Goal: Communication & Community: Connect with others

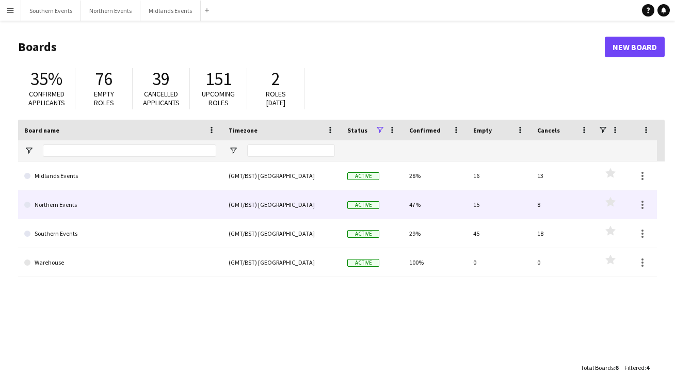
click at [95, 201] on link "Northern Events" at bounding box center [120, 205] width 192 height 29
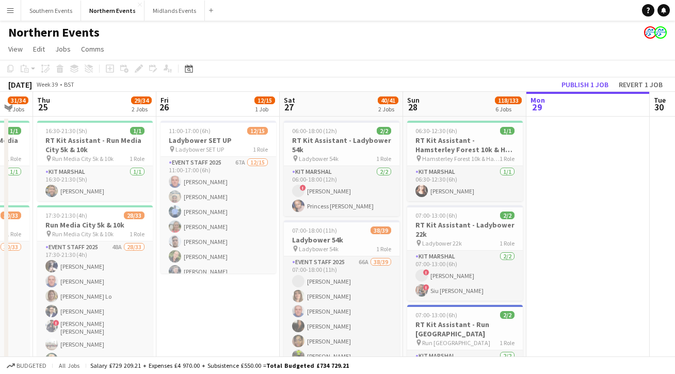
scroll to position [0, 293]
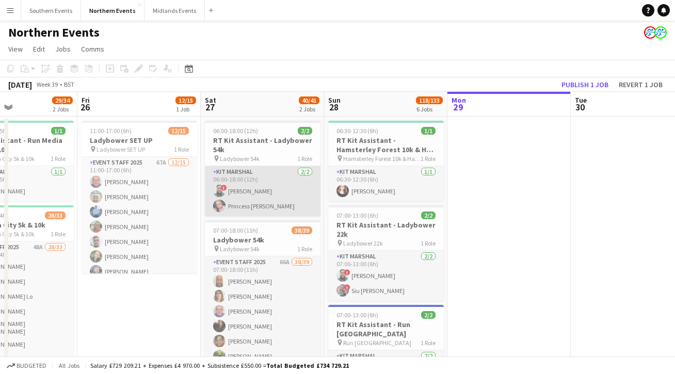
click at [261, 210] on app-card-role "Kit Marshal [DATE] 06:00-18:00 (12h) ! [PERSON_NAME] Princess [PERSON_NAME]" at bounding box center [263, 191] width 116 height 50
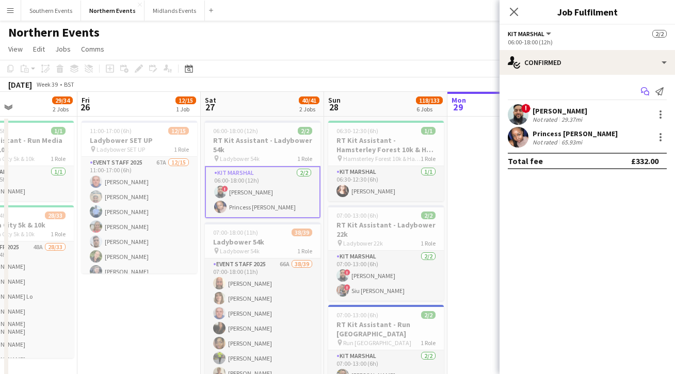
click at [642, 89] on icon "Start chat" at bounding box center [645, 91] width 8 height 8
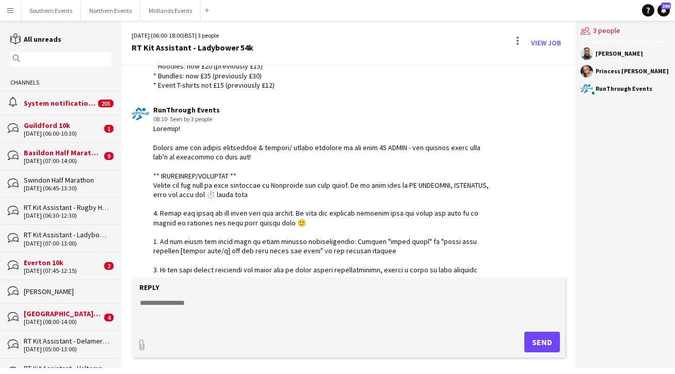
scroll to position [1807, 0]
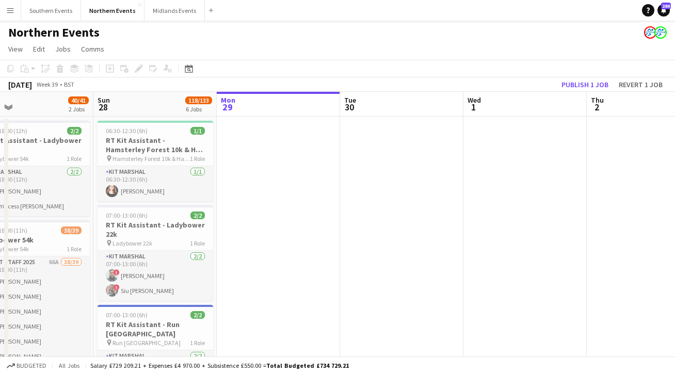
scroll to position [0, 223]
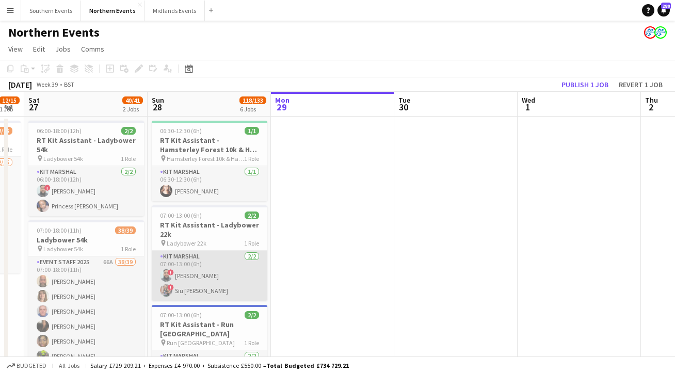
click at [234, 286] on app-card-role "Kit Marshal [DATE] 07:00-13:00 (6h) ! [PERSON_NAME] ! [PERSON_NAME] [PERSON_NAM…" at bounding box center [210, 276] width 116 height 50
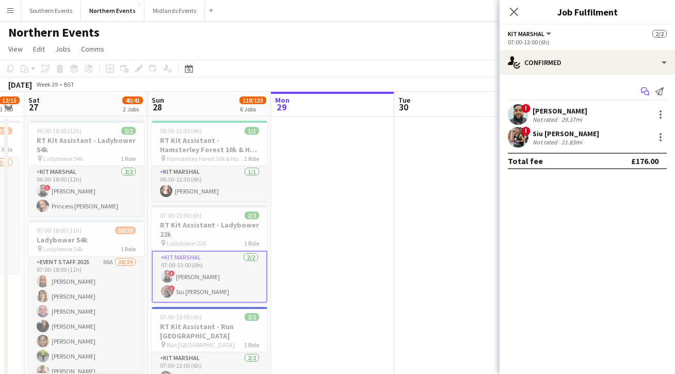
click at [643, 92] on app-icon "Start chat" at bounding box center [645, 91] width 14 height 14
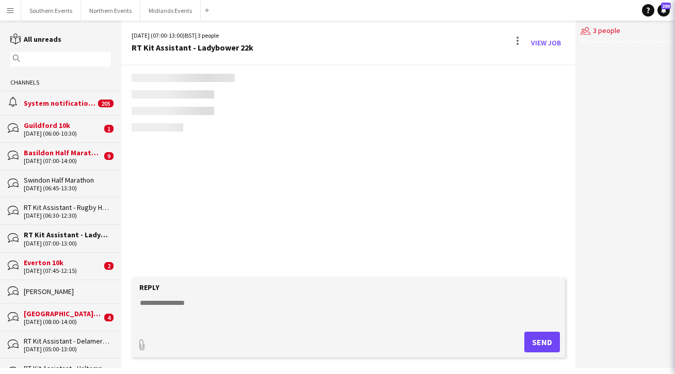
scroll to position [2093, 0]
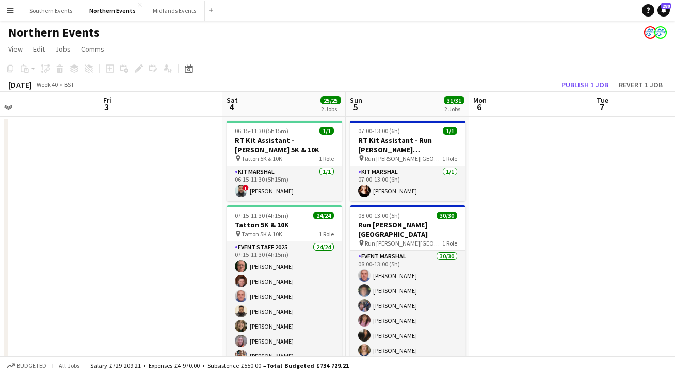
scroll to position [0, 412]
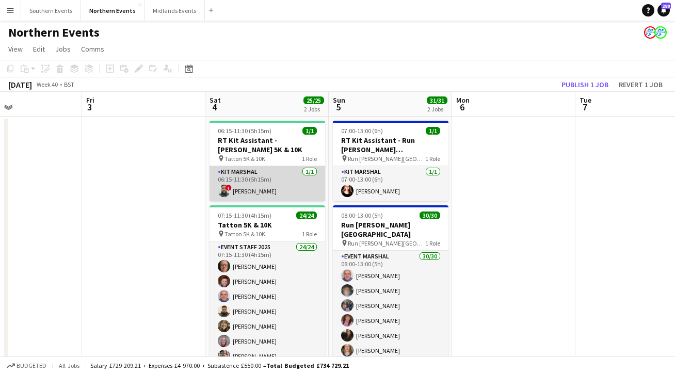
click at [271, 188] on app-card-role "Kit Marshal [DATE] 06:15-11:30 (5h15m) ! [PERSON_NAME]" at bounding box center [268, 183] width 116 height 35
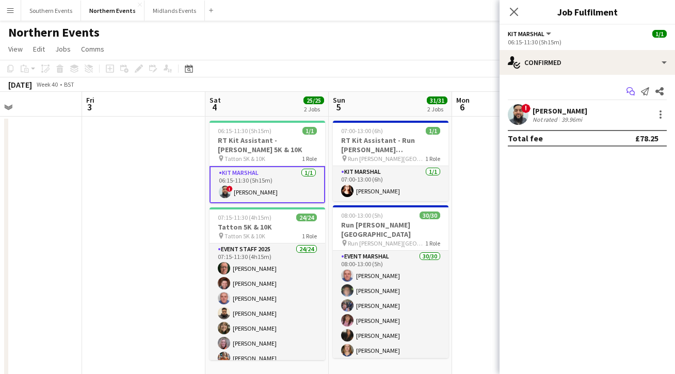
click at [632, 95] on icon at bounding box center [632, 93] width 5 height 5
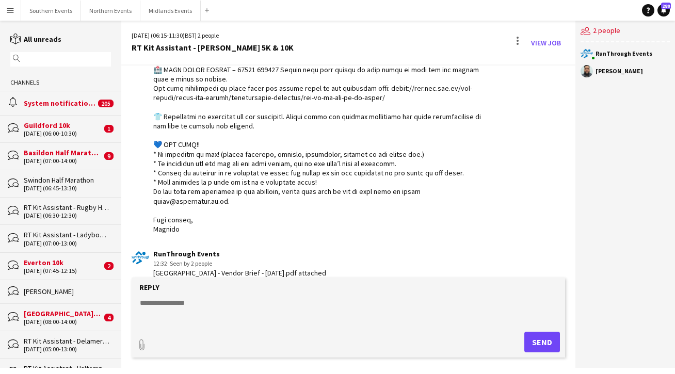
scroll to position [328, 0]
